Goal: Check status: Check status

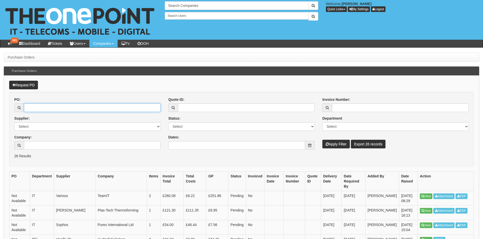
click at [40, 109] on input "PO:" at bounding box center [92, 107] width 137 height 9
type input "19553"
click at [322, 140] on button "Apply Filter" at bounding box center [335, 144] width 27 height 9
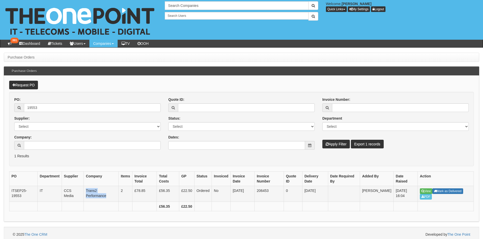
drag, startPoint x: 87, startPoint y: 191, endPoint x: 111, endPoint y: 200, distance: 26.2
click at [111, 200] on td "Trans2 Performance" at bounding box center [101, 194] width 35 height 16
click at [426, 192] on link "View" at bounding box center [426, 191] width 12 height 6
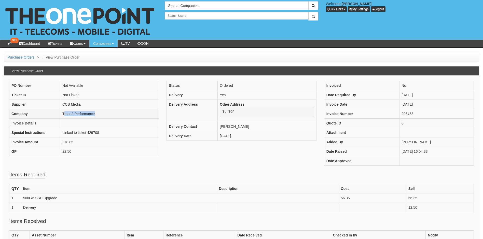
drag, startPoint x: 76, startPoint y: 114, endPoint x: 111, endPoint y: 114, distance: 35.6
click at [111, 114] on td "Trans2 Performance" at bounding box center [109, 113] width 98 height 9
click at [146, 164] on div "PO Number Not Available Ticket ID Not Linked Supplier CCS Media Company Trans2 …" at bounding box center [241, 126] width 472 height 90
